Goal: Task Accomplishment & Management: Complete application form

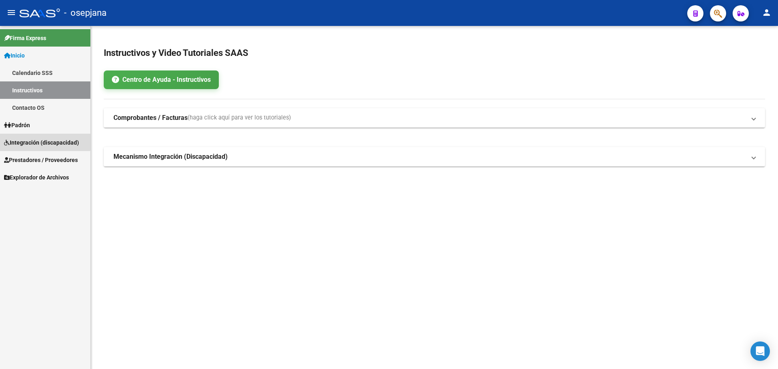
click at [36, 141] on span "Integración (discapacidad)" at bounding box center [41, 142] width 75 height 9
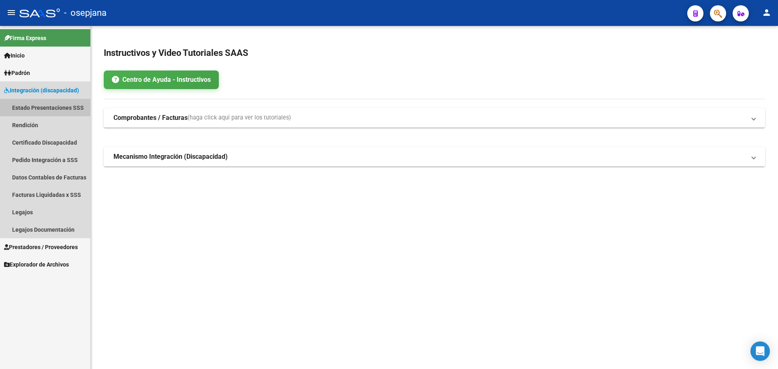
click at [21, 103] on link "Estado Presentaciones SSS" at bounding box center [45, 107] width 90 height 17
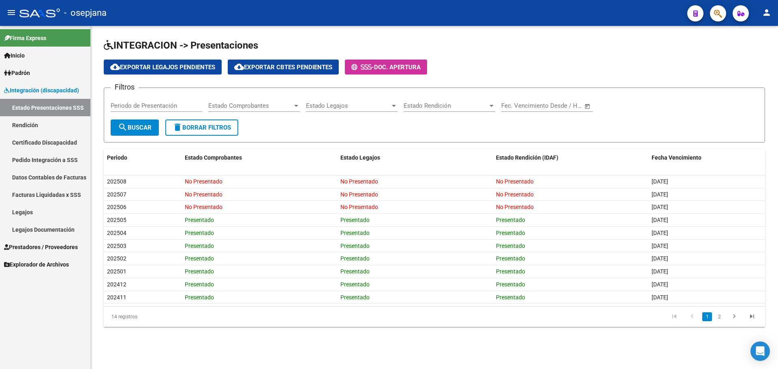
click at [24, 90] on span "Integración (discapacidad)" at bounding box center [41, 90] width 75 height 9
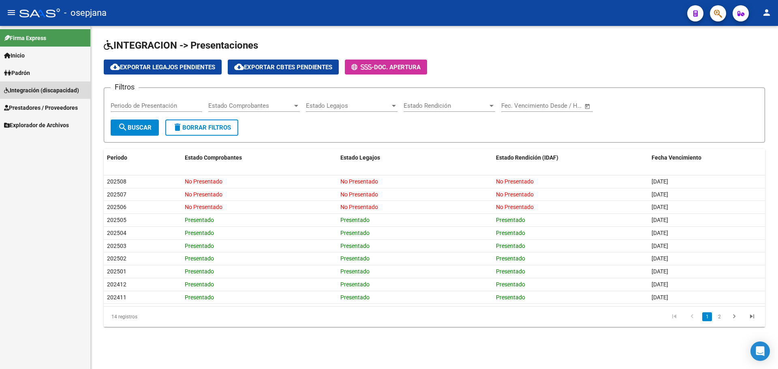
click at [24, 92] on span "Integración (discapacidad)" at bounding box center [41, 90] width 75 height 9
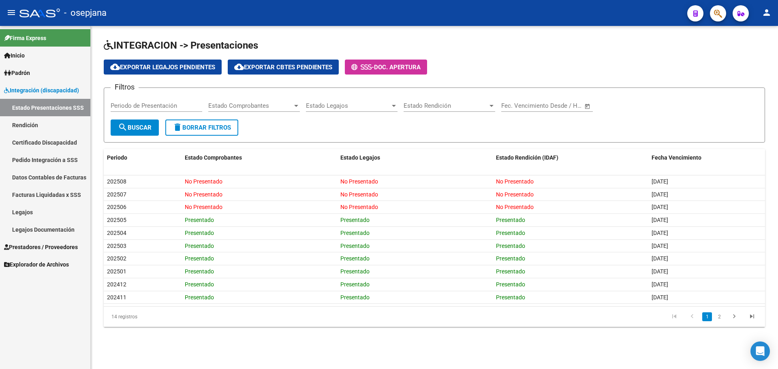
click at [29, 210] on link "Legajos" at bounding box center [45, 211] width 90 height 17
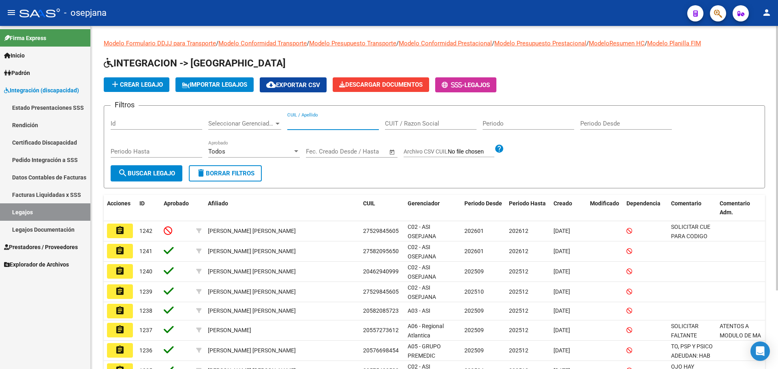
click at [299, 125] on input "CUIL / Apellido" at bounding box center [333, 123] width 92 height 7
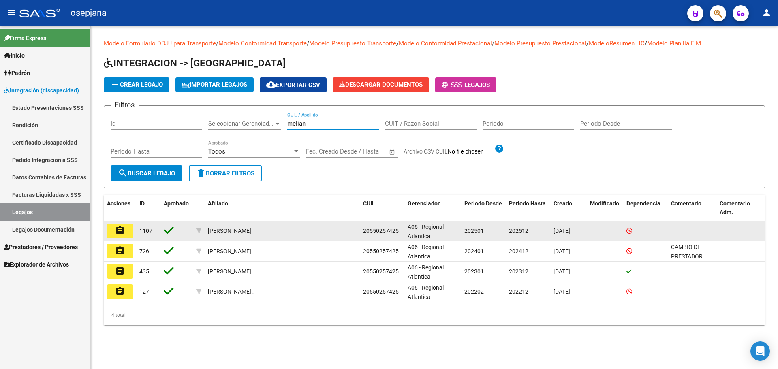
type input "melian"
click at [114, 234] on button "assignment" at bounding box center [120, 231] width 26 height 15
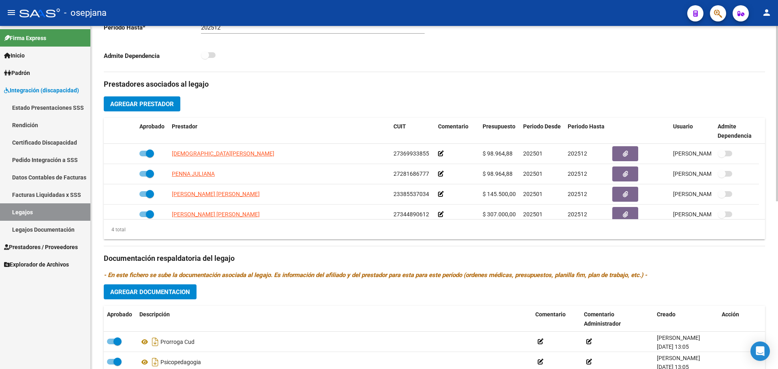
scroll to position [81, 0]
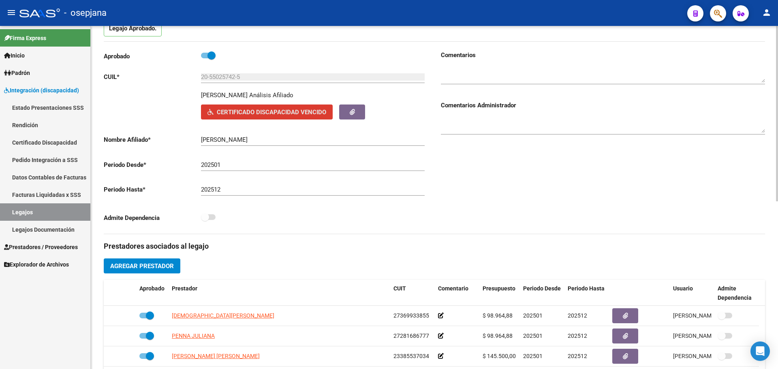
click at [290, 108] on span "Certificado Discapacidad Vencido" at bounding box center [267, 111] width 119 height 7
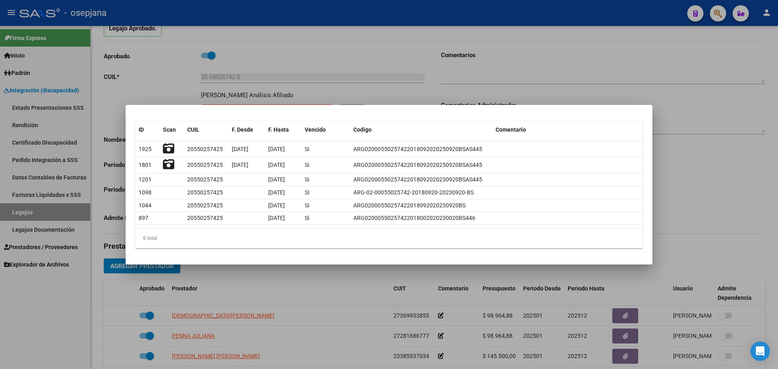
click at [156, 70] on div at bounding box center [389, 184] width 778 height 369
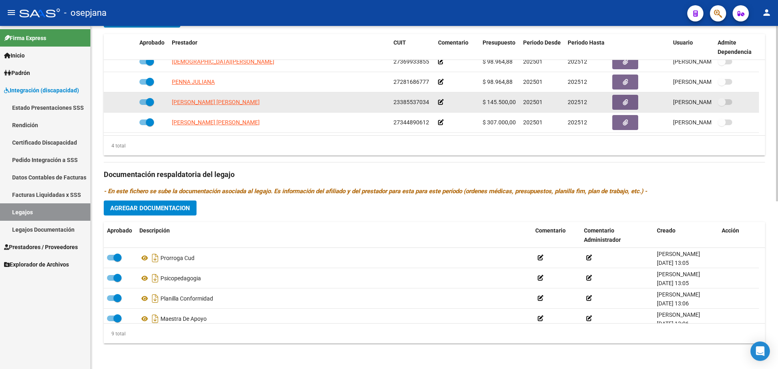
scroll to position [328, 0]
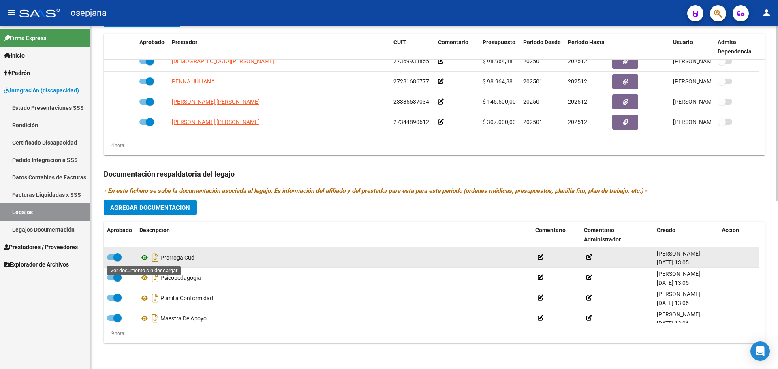
click at [146, 257] on icon at bounding box center [144, 258] width 11 height 10
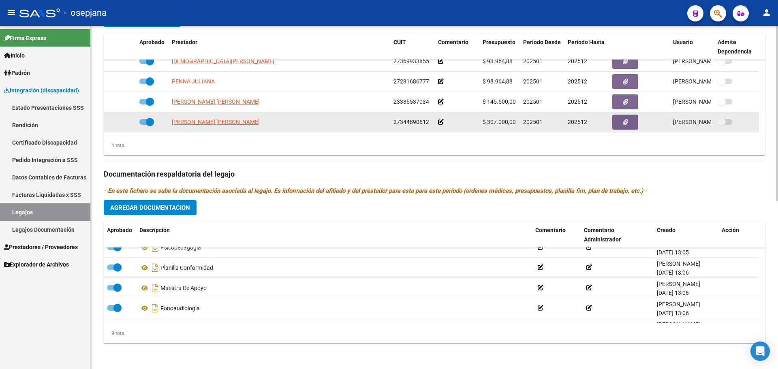
scroll to position [0, 0]
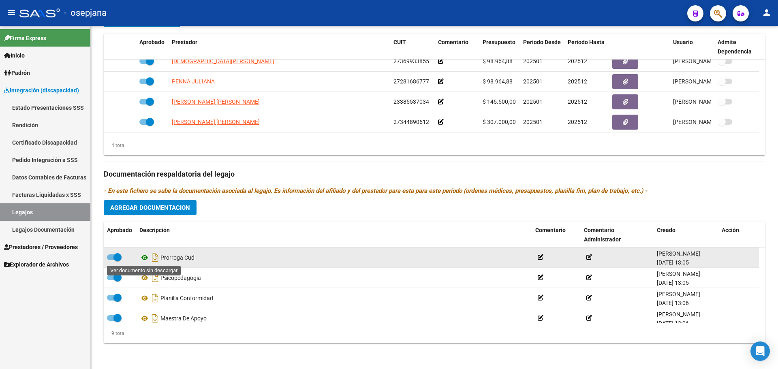
click at [146, 260] on icon at bounding box center [144, 258] width 11 height 10
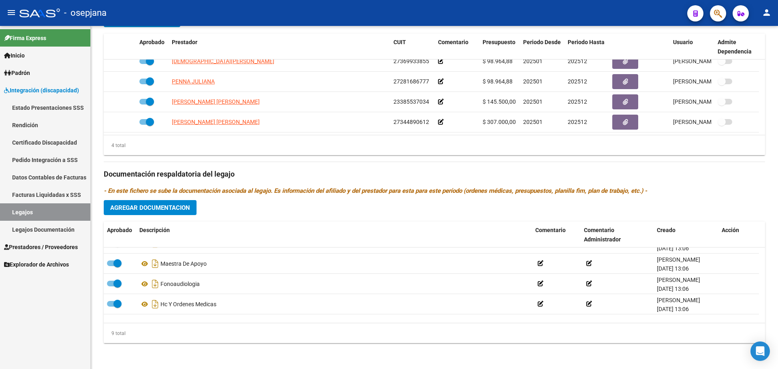
scroll to position [41, 0]
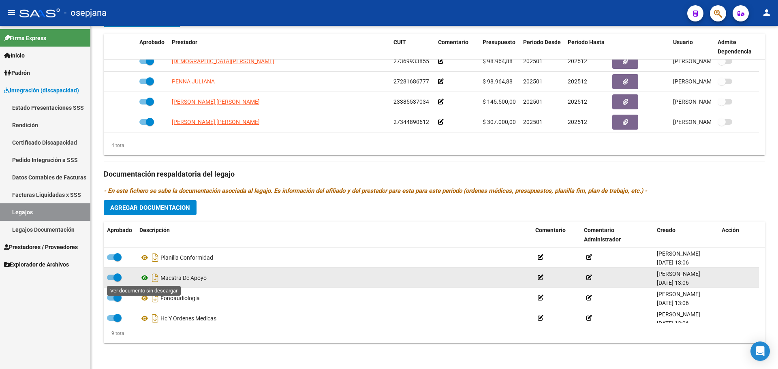
click at [143, 276] on icon at bounding box center [144, 278] width 11 height 10
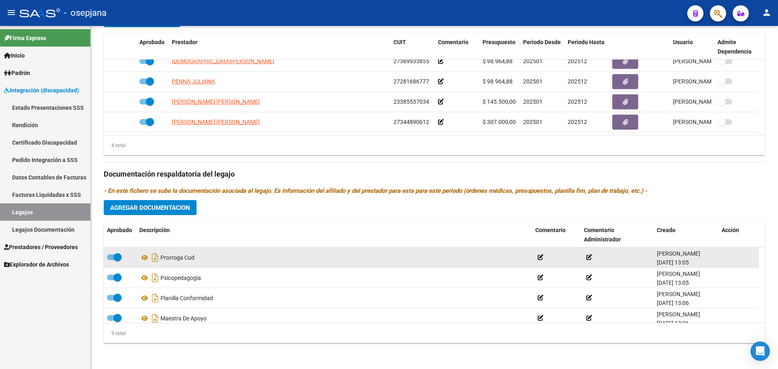
scroll to position [109, 0]
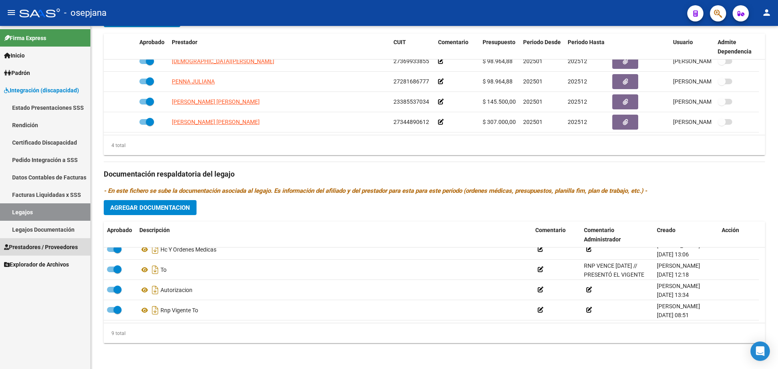
click at [44, 243] on span "Prestadores / Proveedores" at bounding box center [41, 247] width 74 height 9
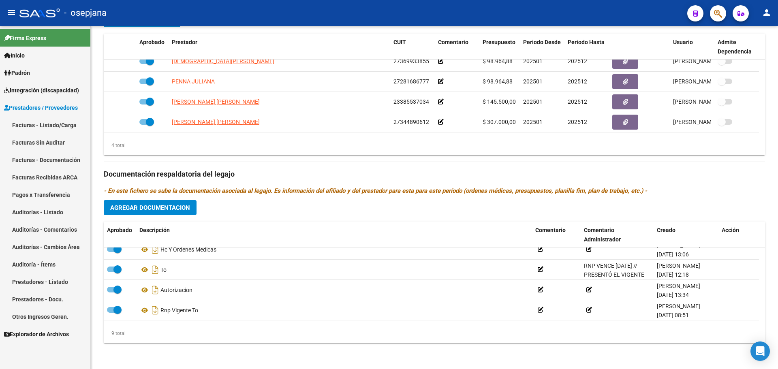
click at [42, 118] on link "Facturas - Listado/Carga" at bounding box center [45, 124] width 90 height 17
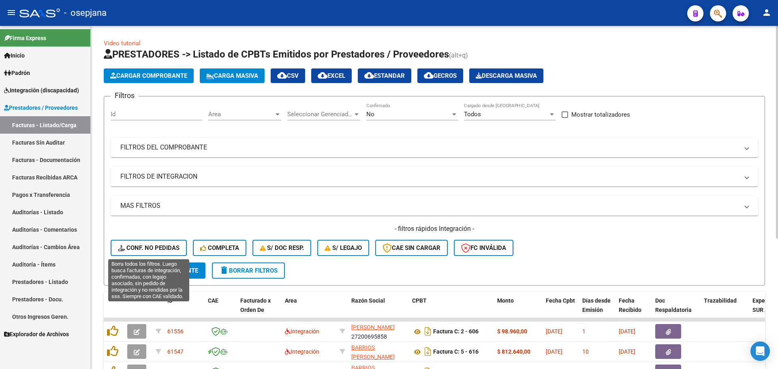
click at [135, 247] on span "Conf. no pedidas" at bounding box center [149, 247] width 62 height 7
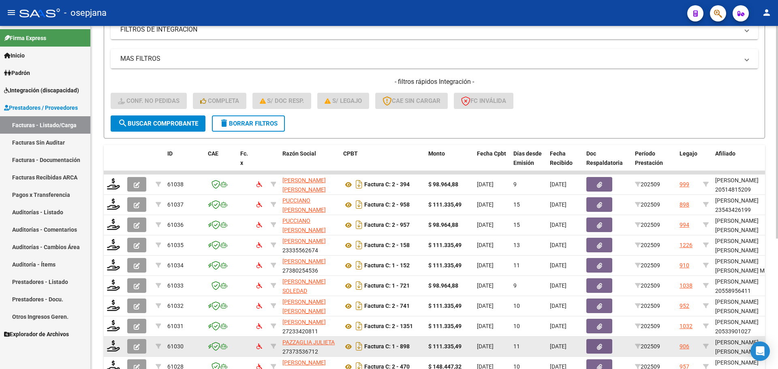
scroll to position [210, 0]
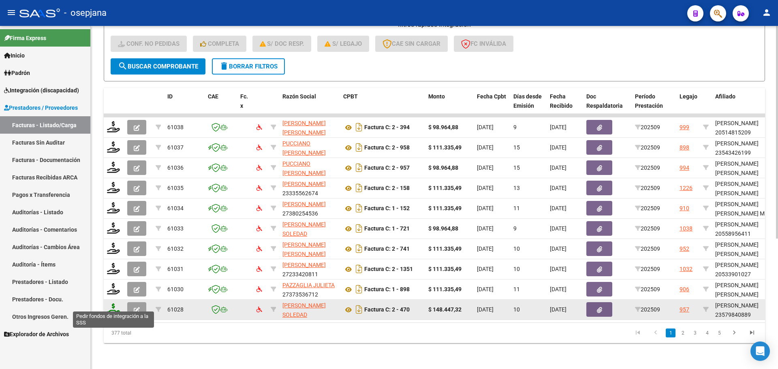
click at [116, 304] on icon at bounding box center [113, 309] width 13 height 11
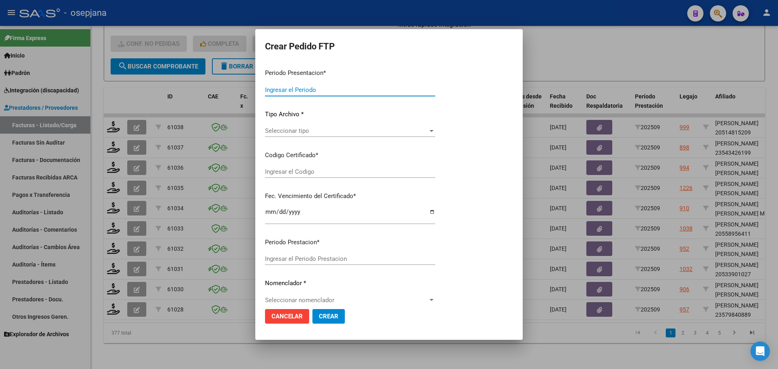
type input "202509"
type input "$ 148.447,32"
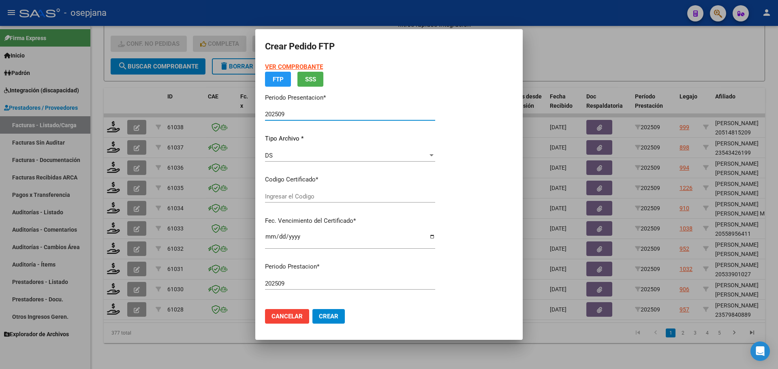
type input "ARG02000579840882023052320260523BS376"
type input "[DATE]"
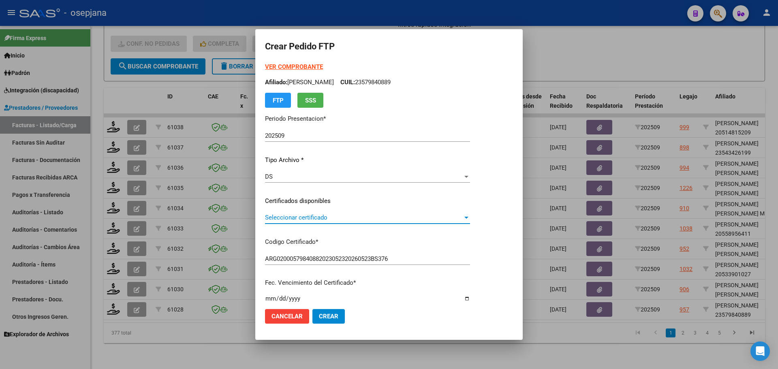
click at [338, 215] on span "Seleccionar certificado" at bounding box center [364, 217] width 198 height 7
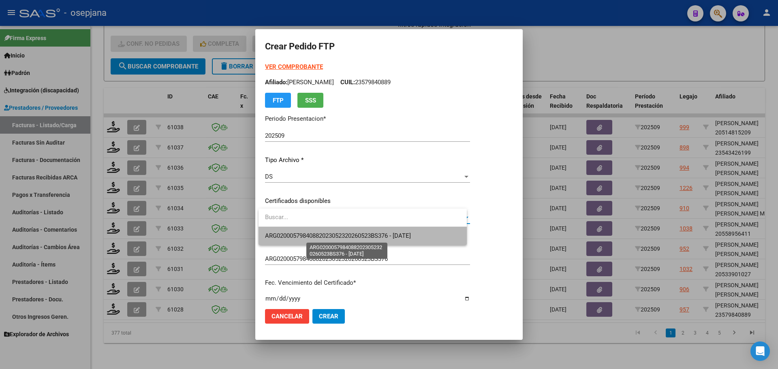
click at [340, 232] on span "ARG02000579840882023052320260523BS376 - [DATE]" at bounding box center [338, 235] width 146 height 7
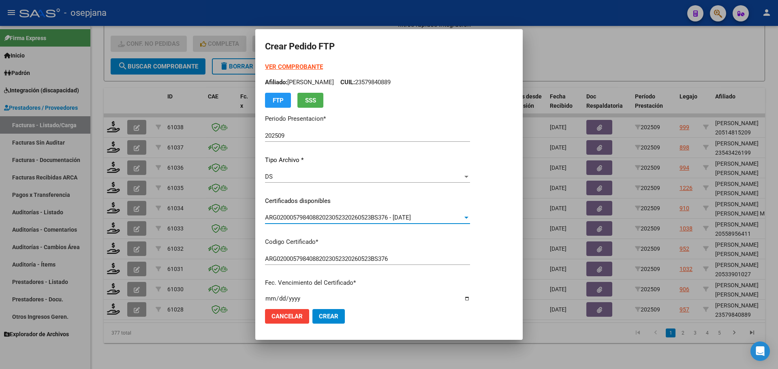
click at [305, 65] on strong "VER COMPROBANTE" at bounding box center [294, 66] width 58 height 7
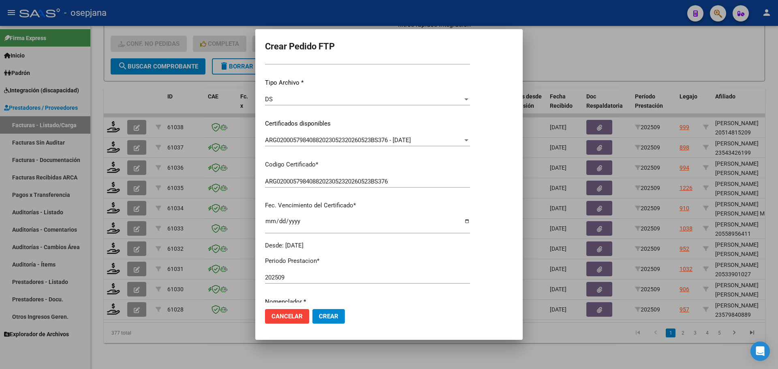
scroll to position [243, 0]
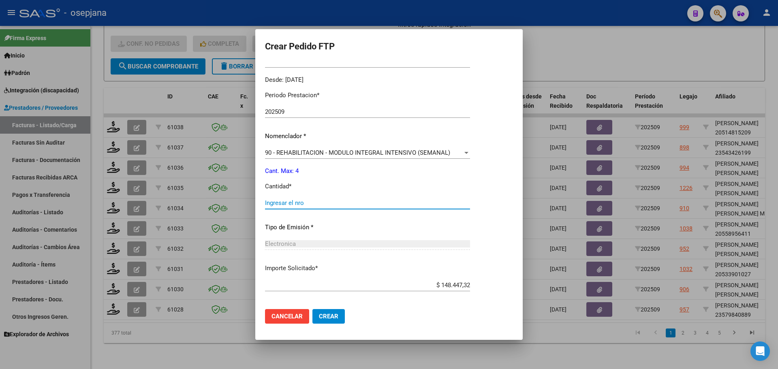
click at [280, 205] on input "Ingresar el nro" at bounding box center [367, 202] width 205 height 7
type input "4"
click at [333, 313] on span "Crear" at bounding box center [328, 316] width 19 height 7
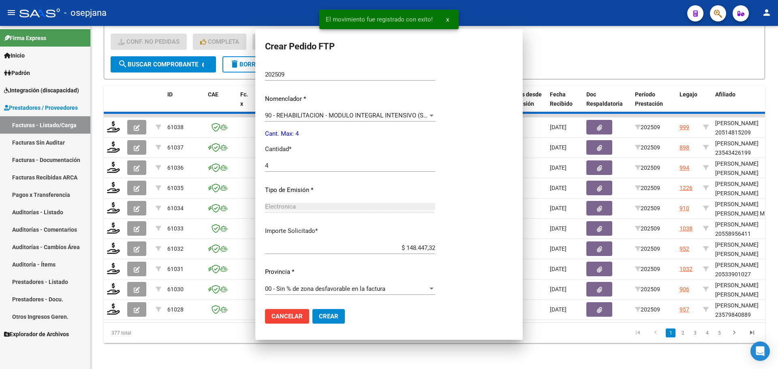
scroll to position [0, 0]
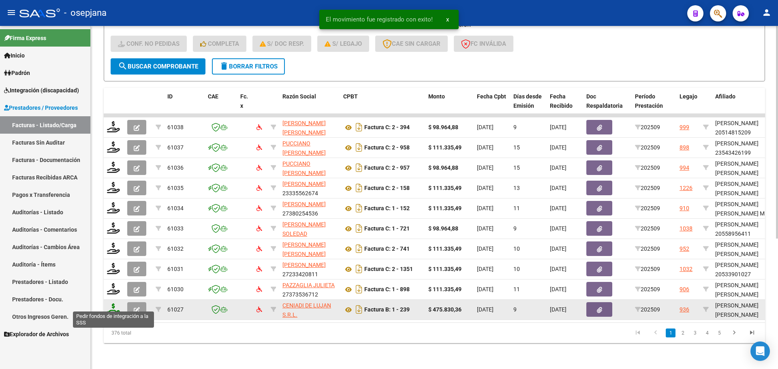
click at [112, 304] on icon at bounding box center [113, 309] width 13 height 11
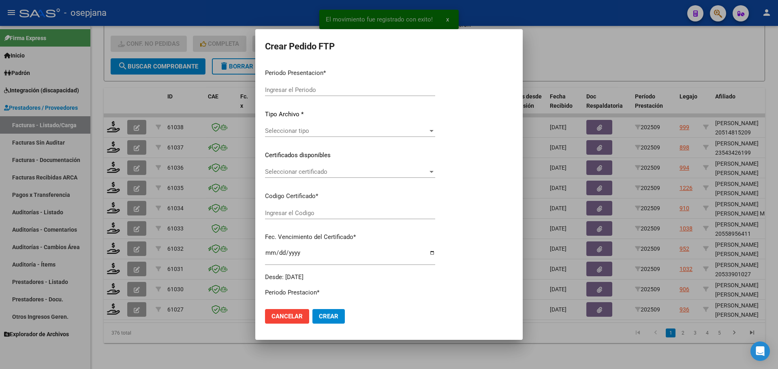
type input "202509"
type input "$ 475.830,36"
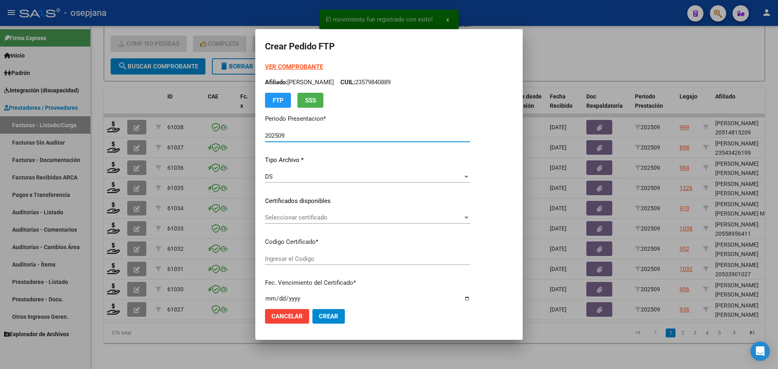
type input "ARG010005625926020230228-20280228BS314"
type input "[DATE]"
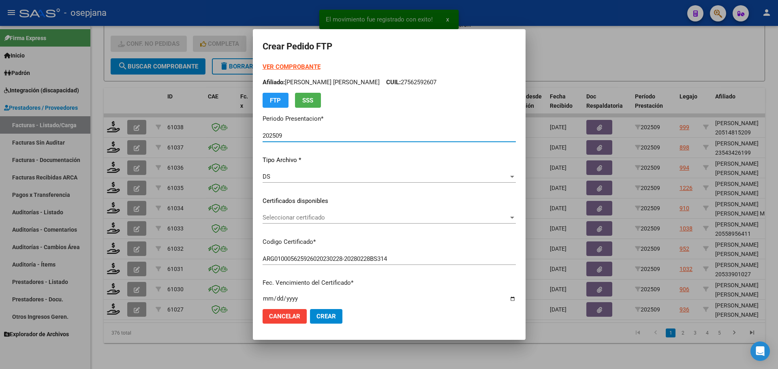
click at [355, 214] on div "Seleccionar certificado Seleccionar certificado" at bounding box center [389, 218] width 253 height 12
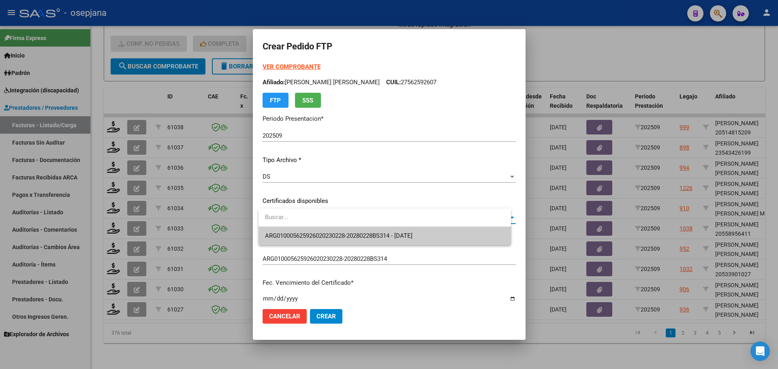
click at [357, 230] on span "ARG010005625926020230228-20280228BS314 - [DATE]" at bounding box center [385, 236] width 240 height 18
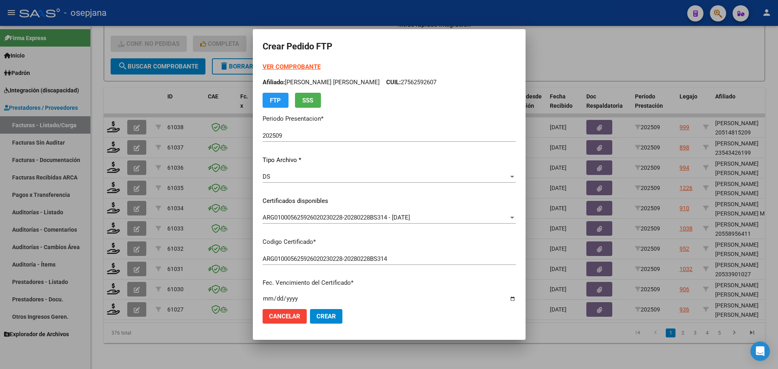
click at [300, 65] on strong "VER COMPROBANTE" at bounding box center [292, 66] width 58 height 7
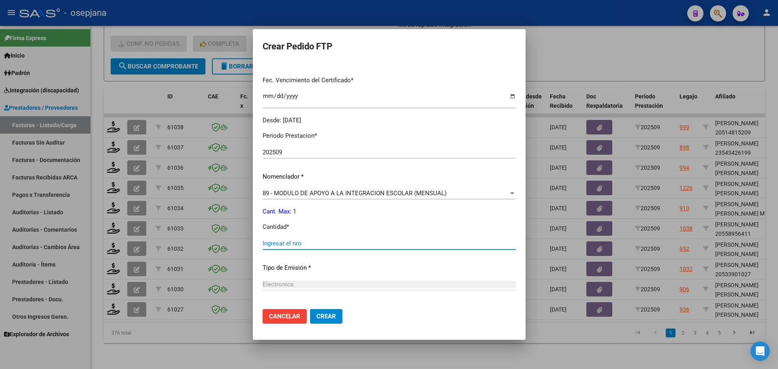
click at [281, 244] on input "Ingresar el nro" at bounding box center [389, 243] width 253 height 7
type input "1"
click at [330, 317] on span "Crear" at bounding box center [326, 316] width 19 height 7
